Goal: Check status: Check status

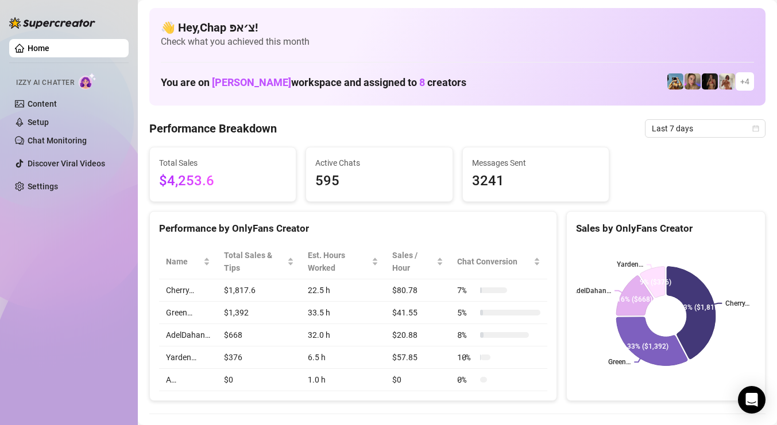
click at [677, 137] on span "Last 7 days" at bounding box center [704, 128] width 107 height 17
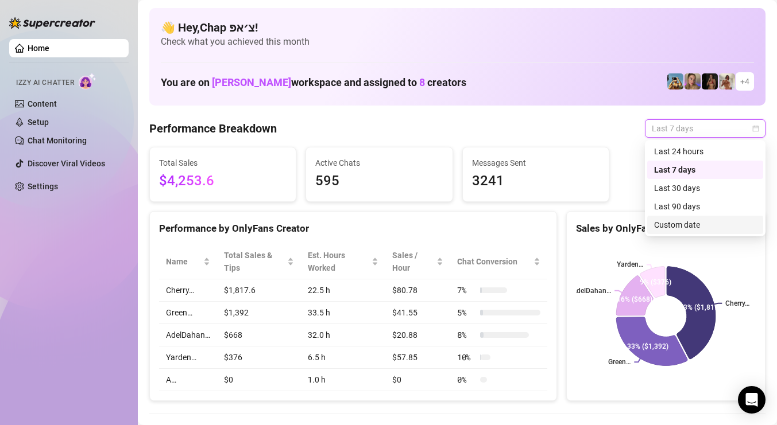
click at [697, 220] on div "Custom date" at bounding box center [705, 225] width 102 height 13
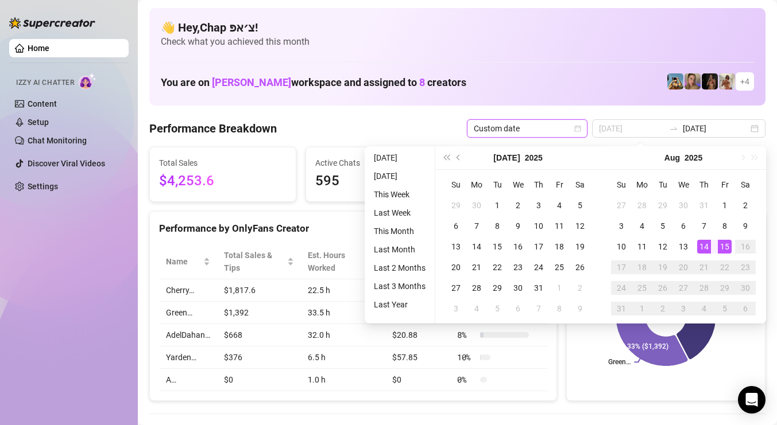
type input "[DATE]"
click at [728, 250] on div "15" at bounding box center [724, 247] width 14 height 14
type input "[DATE]"
click at [728, 249] on div "15" at bounding box center [724, 247] width 14 height 14
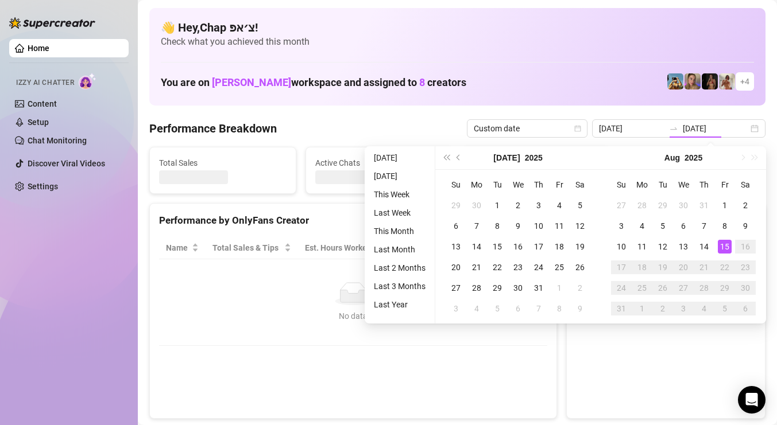
type input "[DATE]"
